Goal: Communication & Community: Answer question/provide support

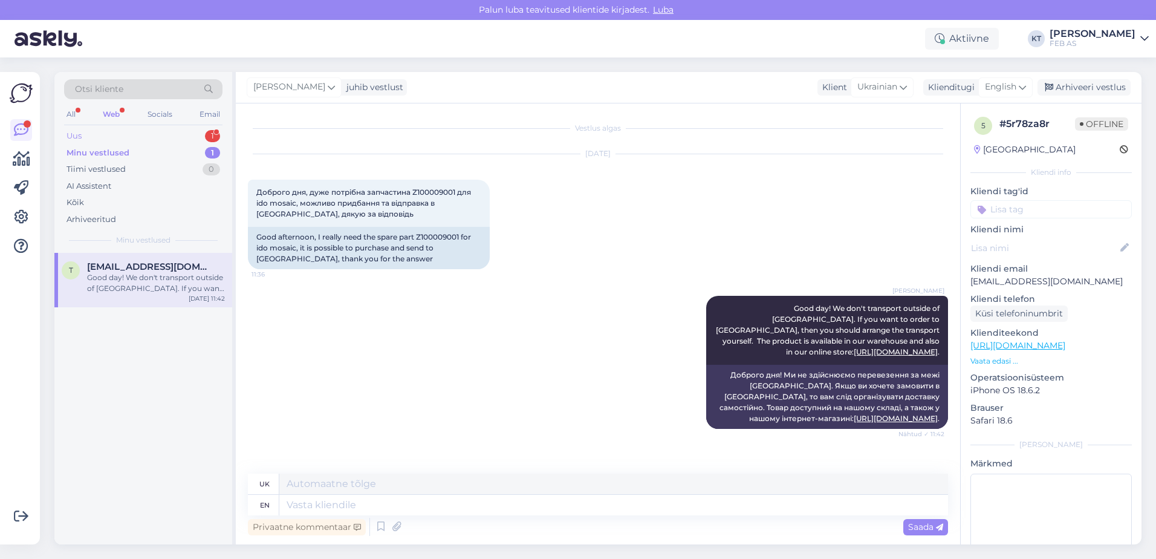
click at [162, 137] on div "Uus 1" at bounding box center [143, 136] width 158 height 17
click at [147, 274] on div "Tere, mul on majas DN100 uponal kanalisatsioonitorud, kuid praegu müüakse ainul…" at bounding box center [156, 283] width 138 height 22
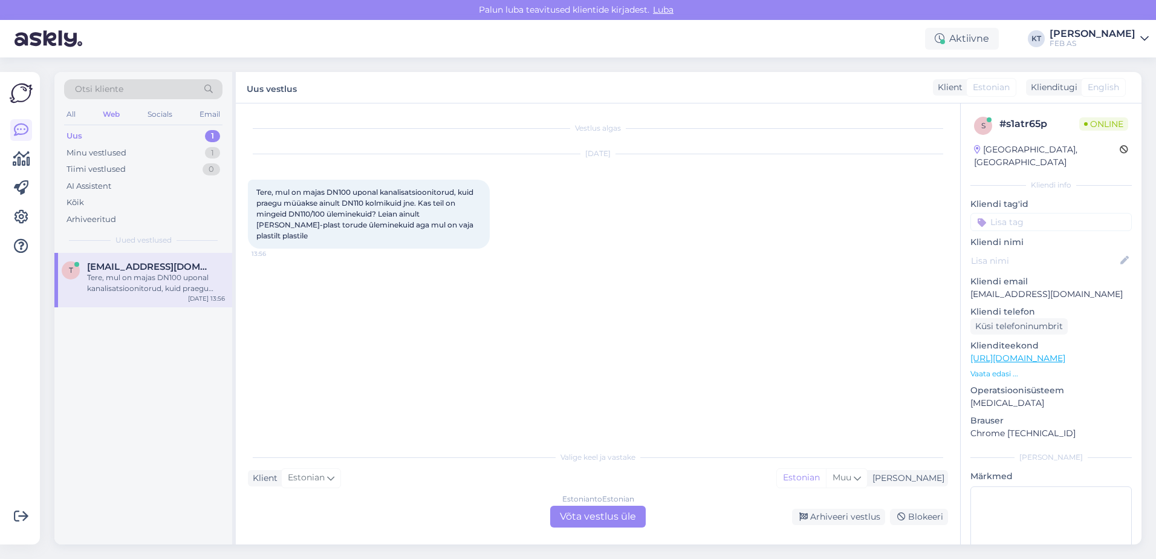
click at [584, 524] on div "Estonian to Estonian Võta vestlus üle" at bounding box center [598, 516] width 96 height 22
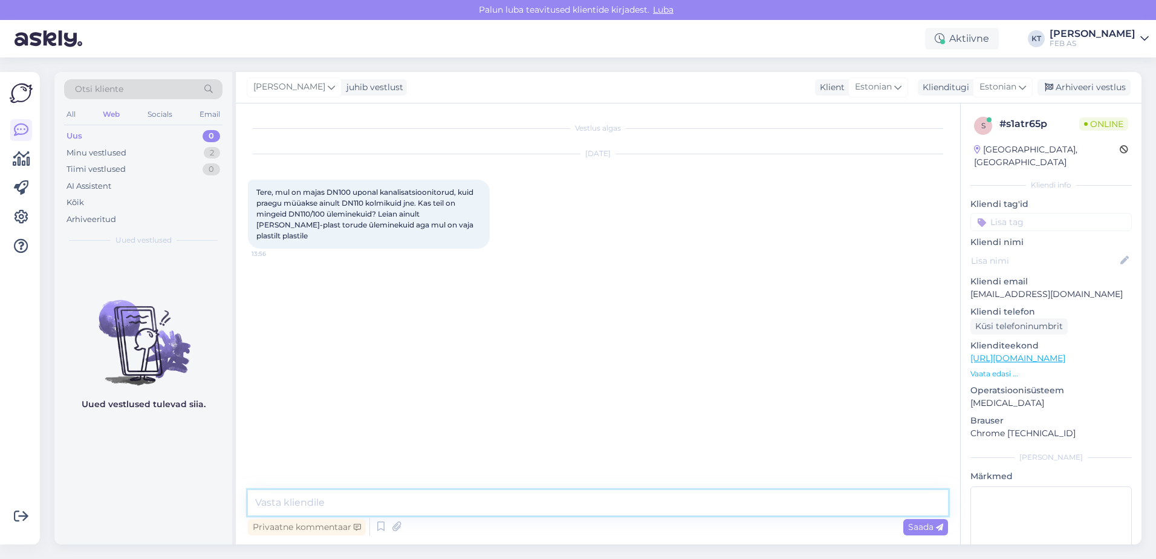
click at [560, 507] on textarea at bounding box center [598, 502] width 700 height 25
type textarea "Tere! Kohe uurin."
drag, startPoint x: 304, startPoint y: 193, endPoint x: 364, endPoint y: 192, distance: 59.8
click at [364, 192] on span "Tere, mul on majas DN100 uponal kanalisatsioonitorud, kuid praegu müüakse ainul…" at bounding box center [365, 213] width 219 height 53
drag, startPoint x: 364, startPoint y: 192, endPoint x: 307, endPoint y: 183, distance: 57.6
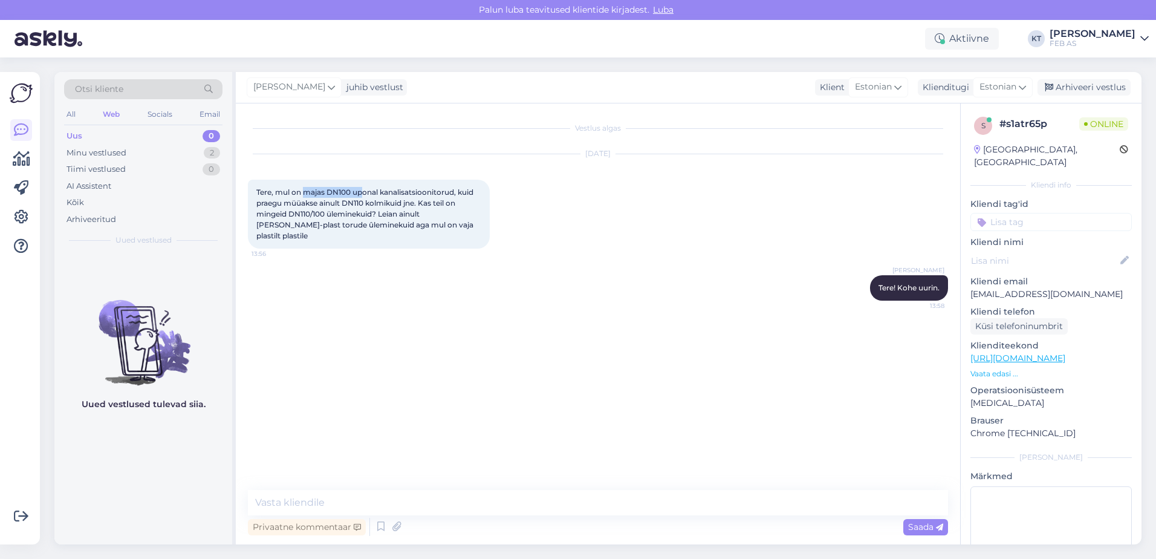
click at [307, 183] on div "Tere, mul on majas DN100 uponal kanalisatsioonitorud, kuid praegu müüakse ainul…" at bounding box center [369, 214] width 242 height 69
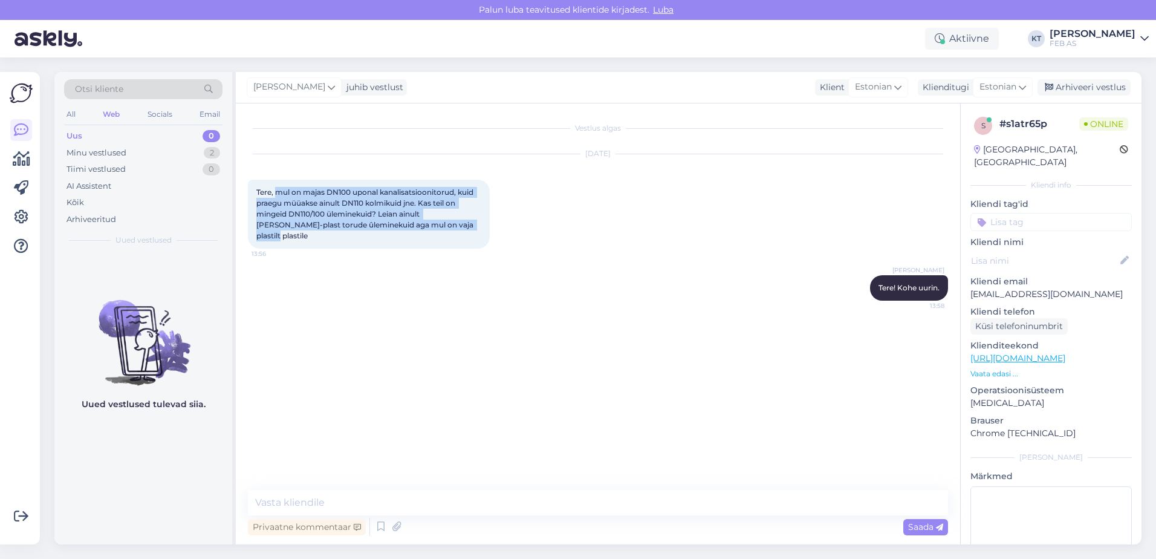
drag, startPoint x: 277, startPoint y: 192, endPoint x: 468, endPoint y: 228, distance: 194.5
click at [468, 228] on div "Tere, mul on majas DN100 uponal kanalisatsioonitorud, kuid praegu müüakse ainul…" at bounding box center [369, 214] width 242 height 69
copy span "mul on majas DN100 uponal kanalisatsioonitorud, kuid praegu müüakse ainult DN11…"
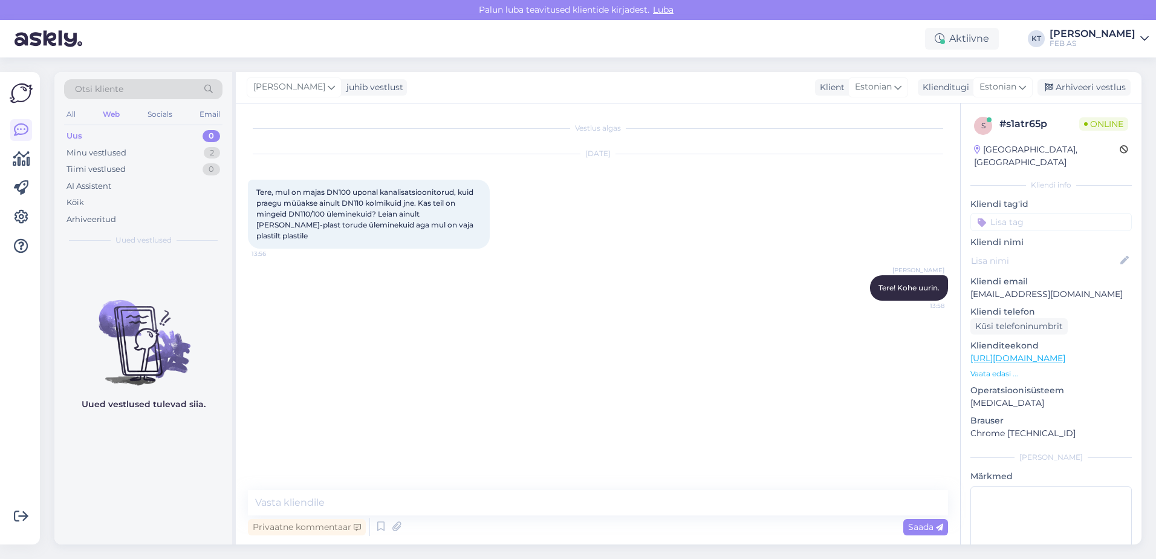
click at [545, 418] on div "Vestlus algas [DATE] Tere, mul on majas DN100 uponal kanalisatsioonitorud, kuid…" at bounding box center [603, 296] width 711 height 363
click at [348, 488] on div "Vestlus algas [DATE] Tere, mul on majas DN100 uponal kanalisatsioonitorud, kuid…" at bounding box center [598, 323] width 724 height 441
click at [334, 497] on textarea at bounding box center [598, 502] width 700 height 25
click at [630, 328] on div "Vestlus algas [DATE] Tere, mul on majas DN100 uponal kanalisatsioonitorud, kuid…" at bounding box center [603, 296] width 711 height 363
click at [623, 320] on div "Vestlus algas [DATE] Tere, mul on majas DN100 uponal kanalisatsioonitorud, kuid…" at bounding box center [603, 296] width 711 height 363
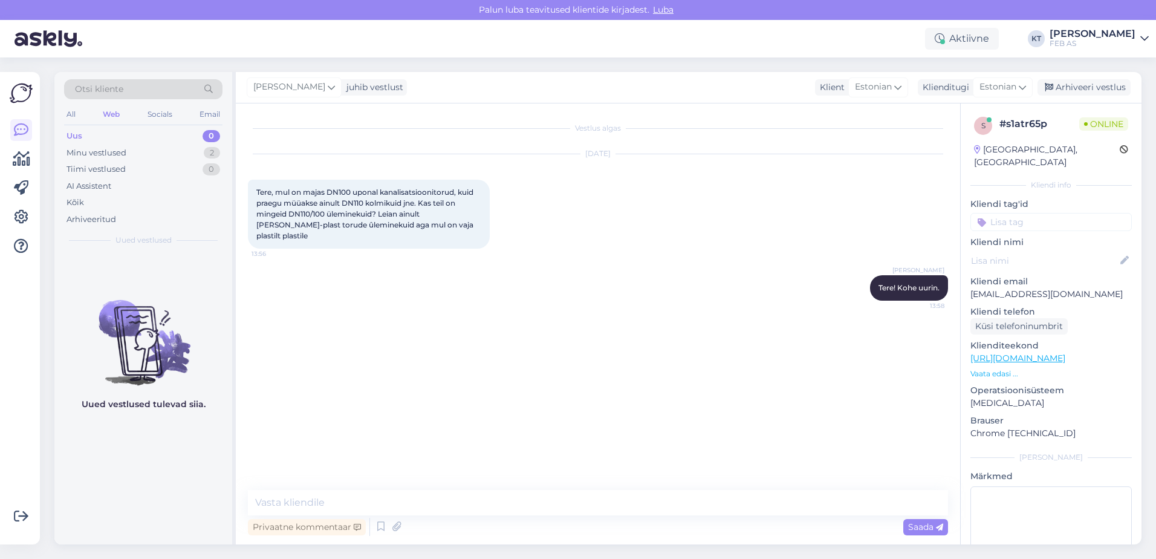
click at [649, 340] on div "Vestlus algas [DATE] Tere, mul on majas DN100 uponal kanalisatsioonitorud, kuid…" at bounding box center [603, 296] width 711 height 363
click at [157, 153] on div "Minu vestlused 2" at bounding box center [143, 152] width 158 height 17
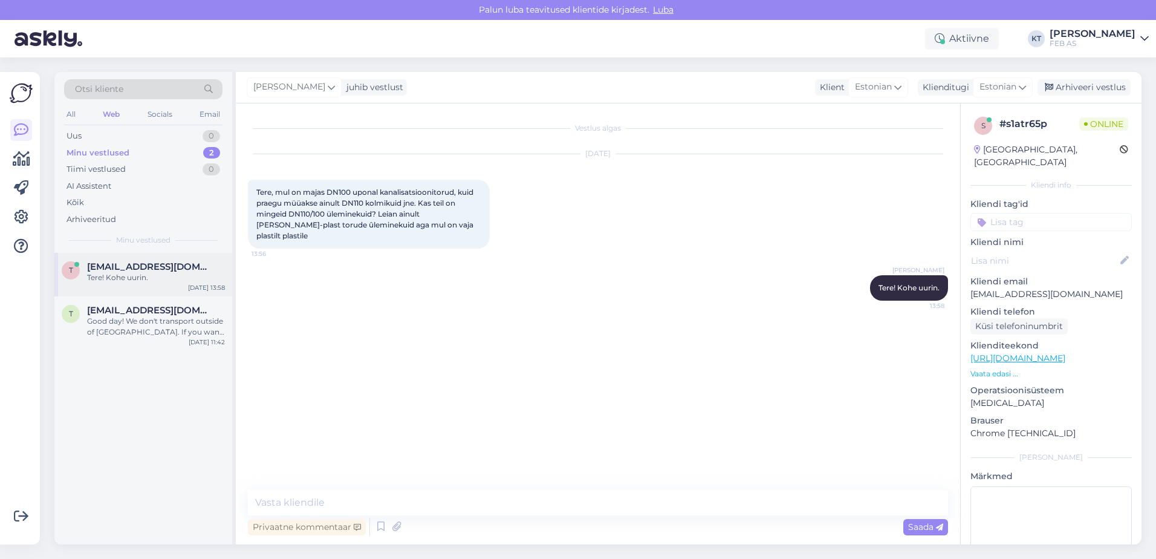
click at [147, 279] on div "Tere! Kohe uurin." at bounding box center [156, 277] width 138 height 11
click at [151, 323] on div "Good day! We don't transport outside of [GEOGRAPHIC_DATA]. If you want to order…" at bounding box center [156, 327] width 138 height 22
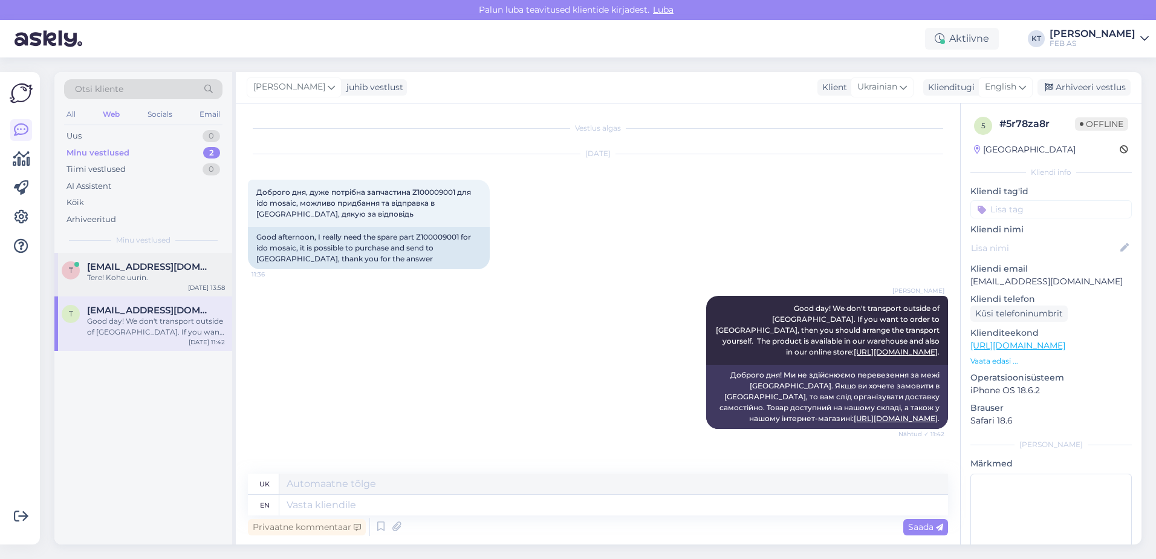
click at [131, 272] on div "Tere! Kohe uurin." at bounding box center [156, 277] width 138 height 11
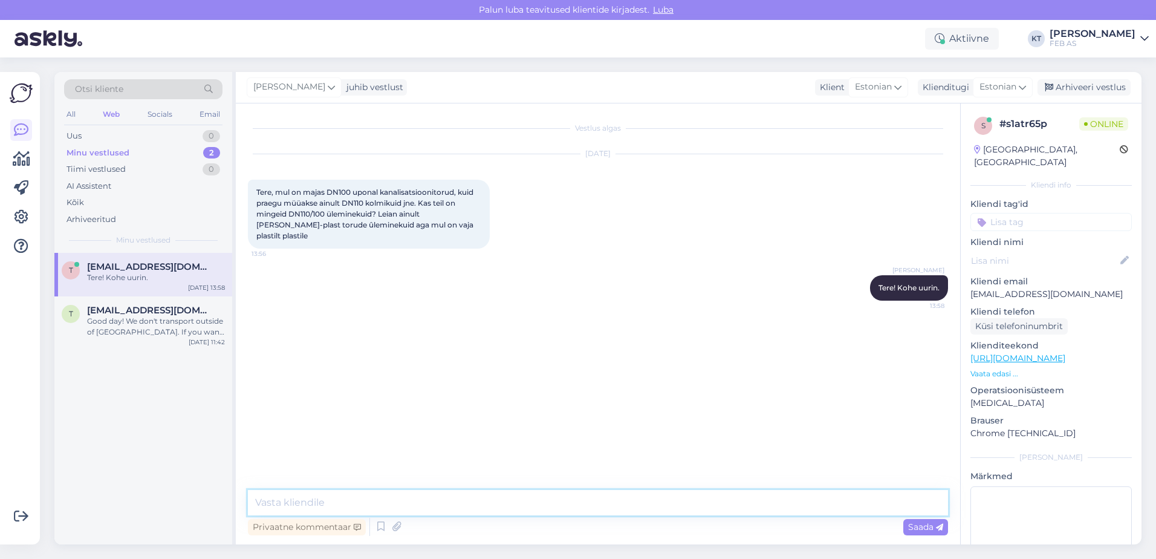
click at [400, 493] on textarea at bounding box center [598, 502] width 700 height 25
click at [512, 505] on textarea "Kahjuks sellist plastilt plastile liitmikku ei paku." at bounding box center [598, 502] width 700 height 25
click at [512, 504] on textarea "Kahjuks sellist plastilt plastile liitmikku ei paku." at bounding box center [598, 502] width 700 height 25
drag, startPoint x: 513, startPoint y: 504, endPoint x: 455, endPoint y: 505, distance: 58.0
click at [455, 505] on textarea "Kahjuks sellist plastilt plastile liitmikku ei paku." at bounding box center [598, 502] width 700 height 25
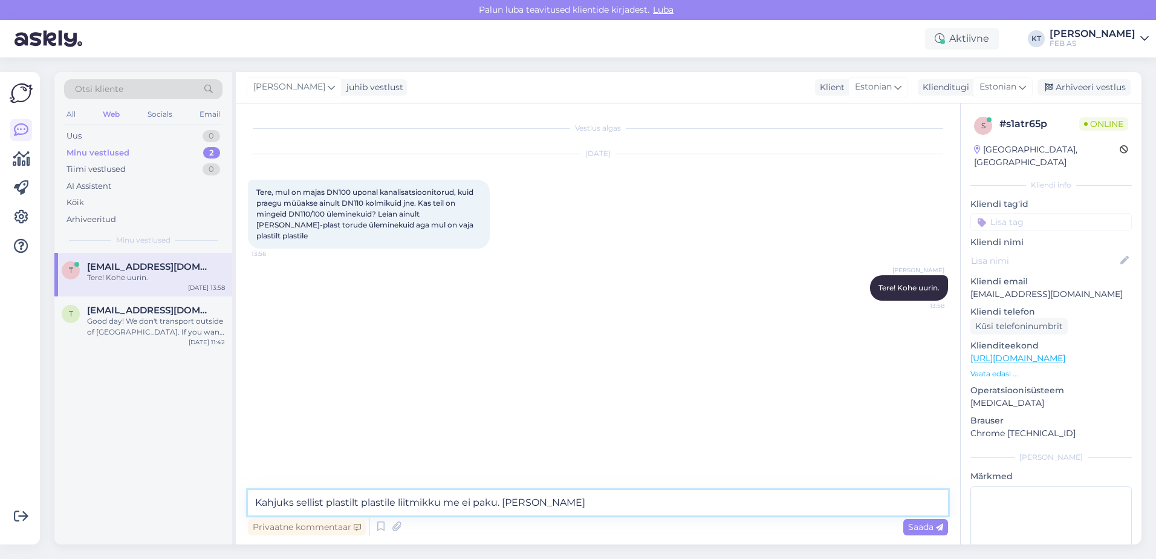
click at [607, 493] on textarea "Kahjuks sellist plastilt plastile liitmikku me ei paku. [PERSON_NAME]" at bounding box center [598, 502] width 700 height 25
click at [587, 497] on textarea "Kahjuks sellist plastilt plastile liitmikku me ei paku. [PERSON_NAME]" at bounding box center [598, 502] width 700 height 25
paste textarea "[URL][DOMAIN_NAME][PERSON_NAME]"
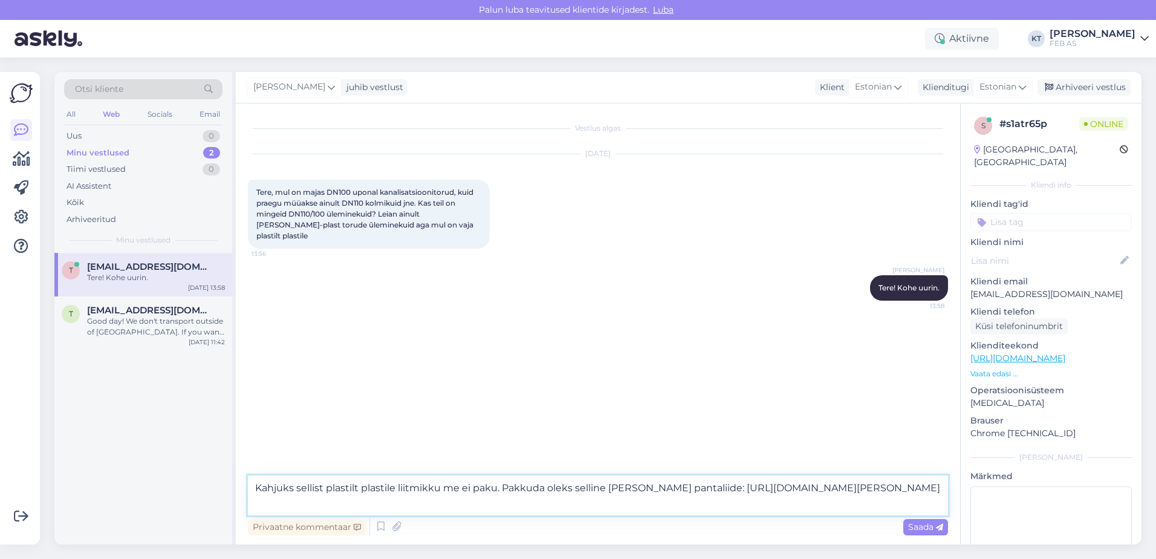
click at [302, 499] on textarea "Kahjuks sellist plastilt plastile liitmikku me ei paku. Pakkuda oleks selline […" at bounding box center [598, 495] width 700 height 40
type textarea "Kahjuks sellist plastilt plastile liitmikku me ei paku. Pakkuda oleks selline […"
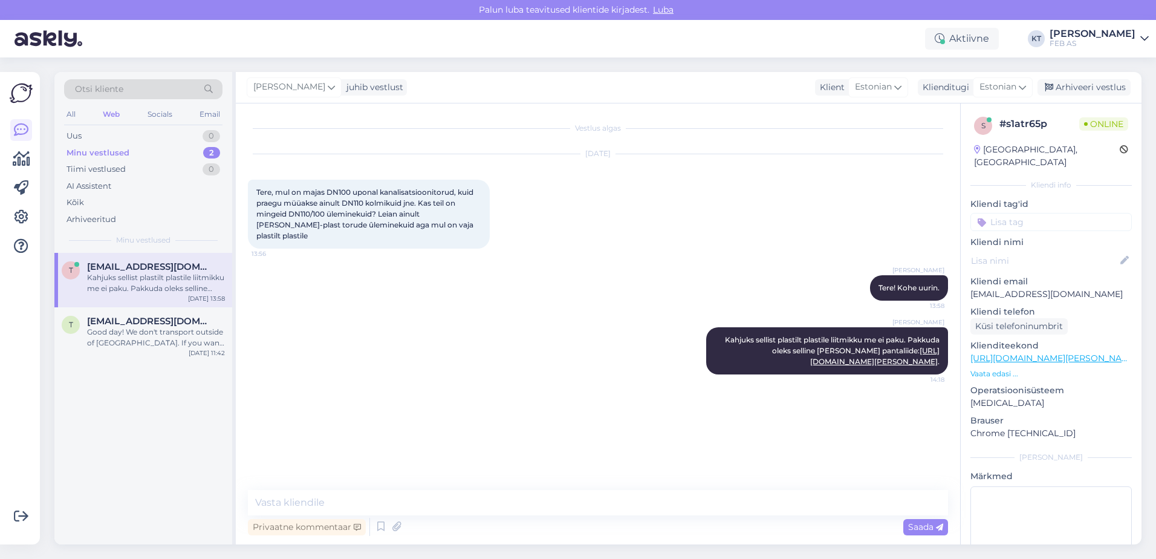
click at [363, 403] on div "Vestlus algas [DATE] Tere, mul on majas DN100 uponal kanalisatsioonitorud, kuid…" at bounding box center [603, 296] width 711 height 363
click at [471, 369] on div "[PERSON_NAME] sellist plastilt plastile liitmikku me ei paku. Pakkuda oleks sel…" at bounding box center [598, 351] width 700 height 74
click at [147, 331] on div "Good day! We don't transport outside of [GEOGRAPHIC_DATA]. If you want to order…" at bounding box center [156, 337] width 138 height 22
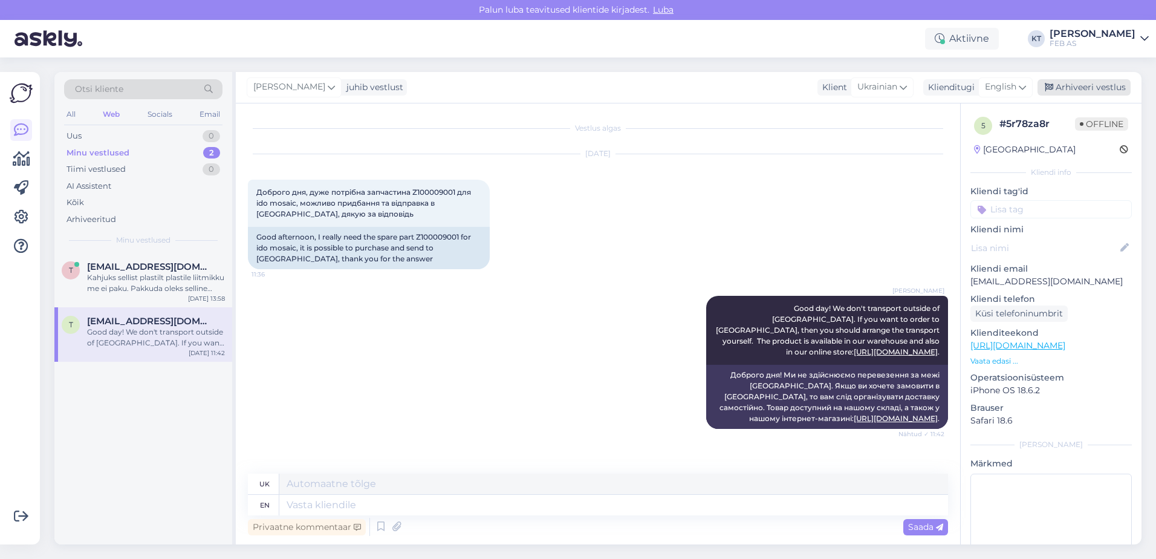
click at [1067, 88] on div "Arhiveeri vestlus" at bounding box center [1083, 87] width 93 height 16
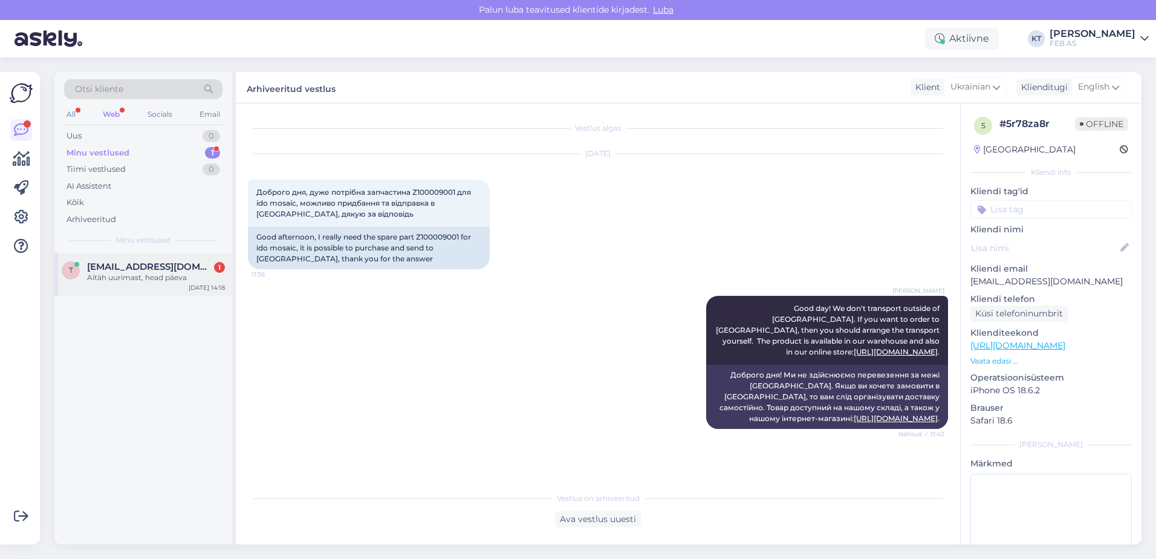
click at [116, 279] on div "Aitäh uurimast, head päeva" at bounding box center [156, 277] width 138 height 11
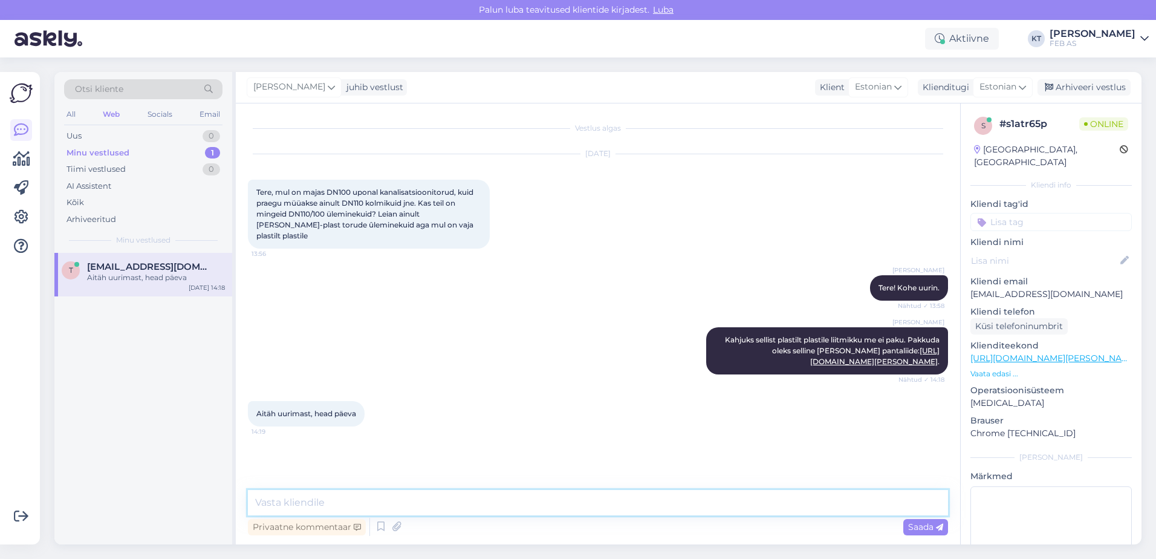
click at [410, 512] on textarea at bounding box center [598, 502] width 700 height 25
click at [379, 528] on icon at bounding box center [381, 526] width 15 height 18
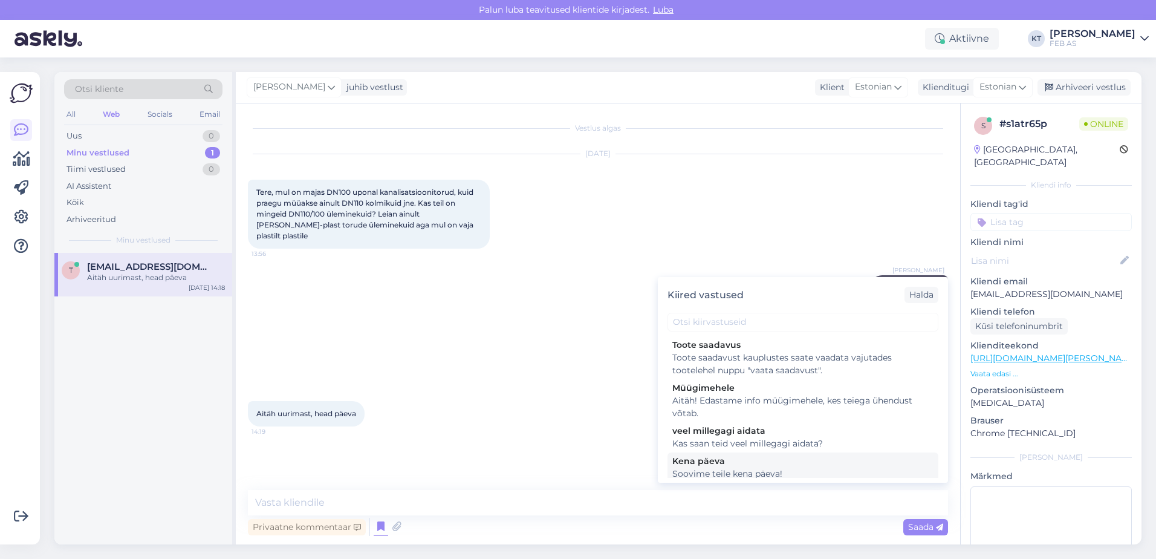
click at [675, 465] on div "Kena päeva" at bounding box center [802, 461] width 261 height 13
type textarea "Soovime teile kena päeva!"
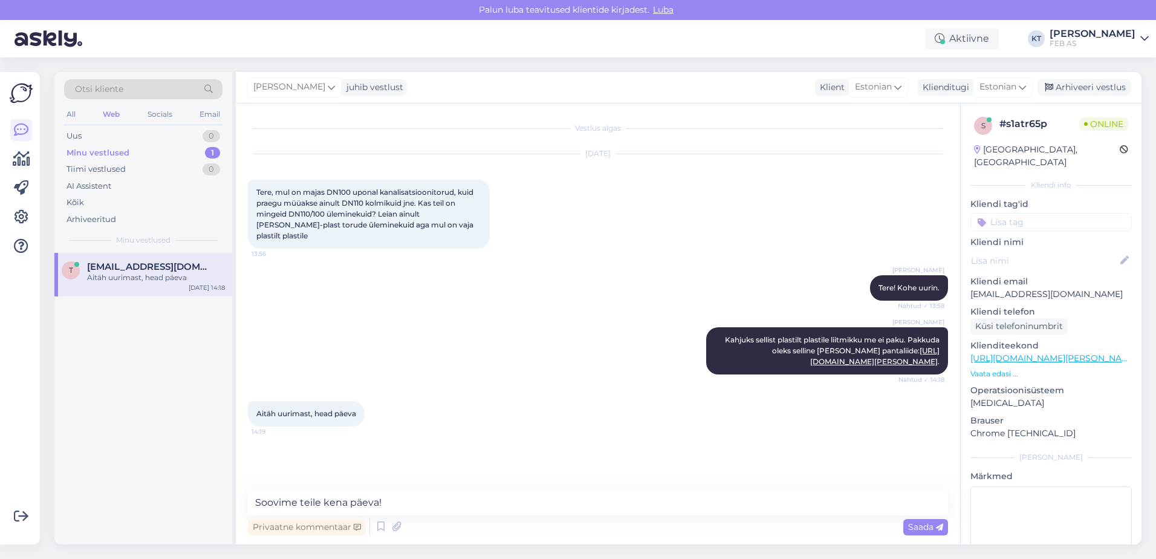
click at [931, 526] on span "Saada" at bounding box center [925, 526] width 35 height 11
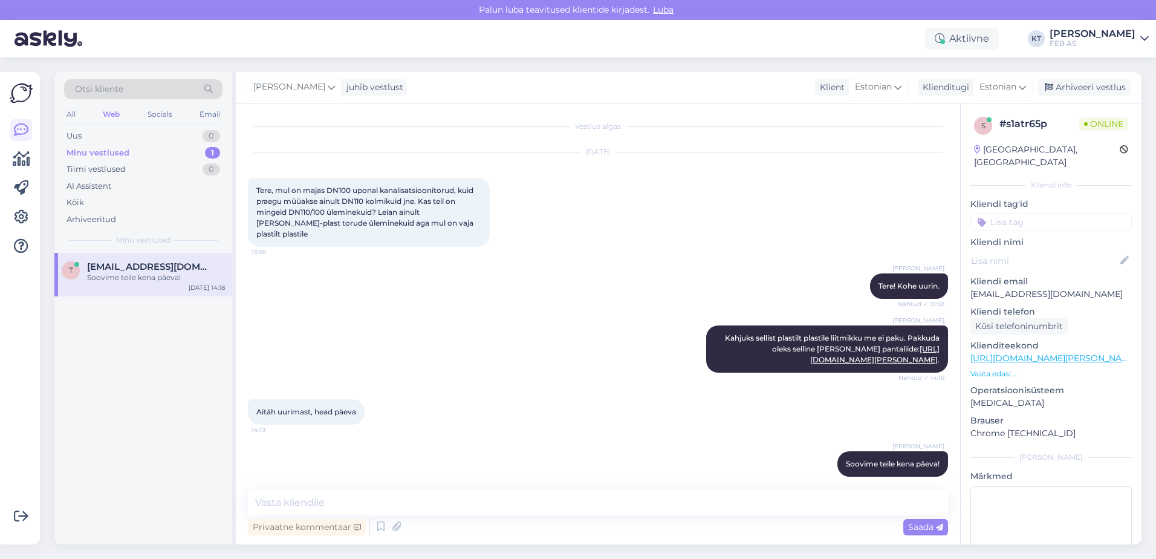
click at [697, 399] on div "Aitäh uurimast, head päeva 14:19" at bounding box center [598, 412] width 700 height 52
click at [685, 393] on div "Aitäh uurimast, head päeva 14:19" at bounding box center [598, 412] width 700 height 52
